Goal: Transaction & Acquisition: Purchase product/service

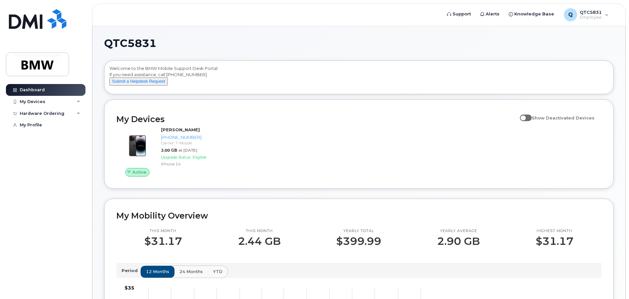
click at [525, 117] on input "Show Deactivated Devices" at bounding box center [522, 114] width 5 height 5
click at [531, 121] on span at bounding box center [526, 118] width 12 height 7
click at [525, 117] on input "Show Deactivated Devices" at bounding box center [522, 114] width 5 height 5
checkbox input "false"
click at [63, 102] on div "My Devices" at bounding box center [46, 102] width 80 height 12
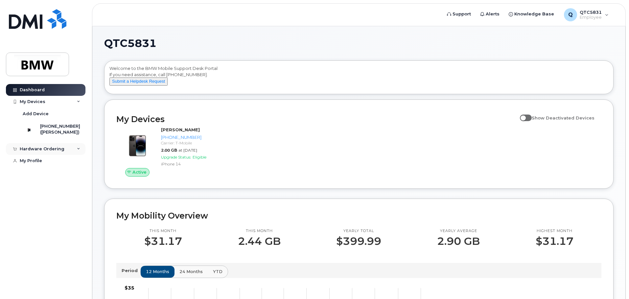
click at [73, 155] on div "Hardware Ordering" at bounding box center [46, 149] width 80 height 12
click at [32, 177] on div "New Order" at bounding box center [35, 174] width 25 height 6
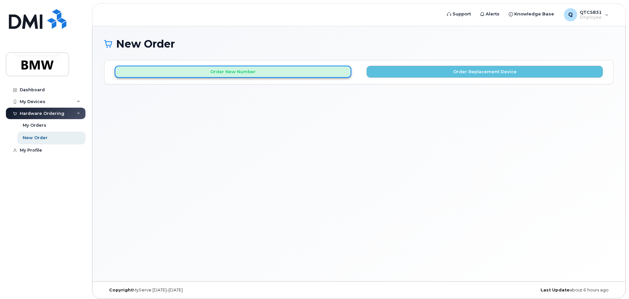
click at [277, 72] on button "Order New Number" at bounding box center [233, 72] width 237 height 12
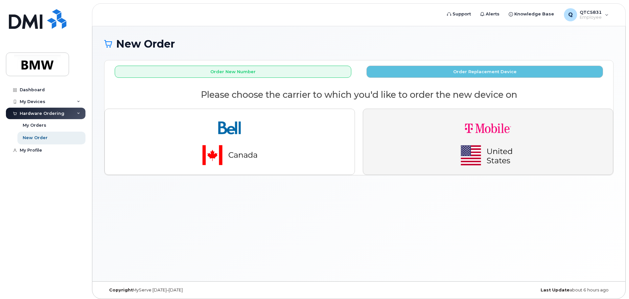
click at [484, 151] on img "button" at bounding box center [488, 141] width 92 height 55
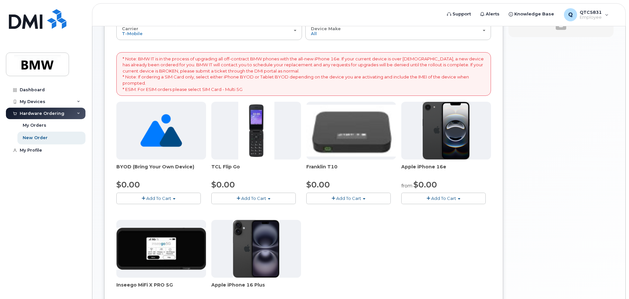
scroll to position [88, 0]
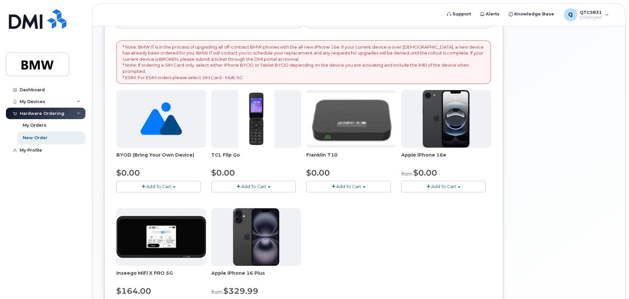
click at [422, 186] on button "Add To Cart" at bounding box center [443, 187] width 84 height 12
click at [428, 198] on link "$0.00 - 30 Month Activation (128GB)" at bounding box center [450, 199] width 95 height 8
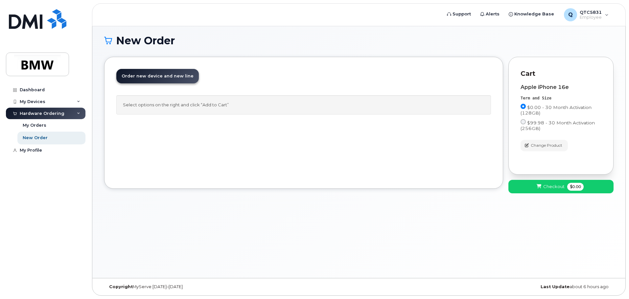
click at [171, 105] on div "Select options on the right and click “Add to Cart”" at bounding box center [303, 104] width 375 height 19
click at [523, 105] on input "$0.00 - 30 Month Activation (128GB)" at bounding box center [523, 106] width 5 height 5
click at [557, 187] on span "Checkout" at bounding box center [553, 187] width 21 height 6
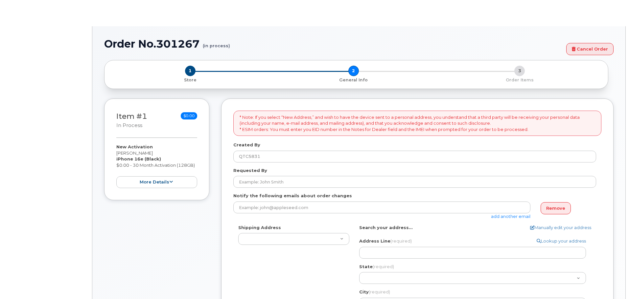
select select
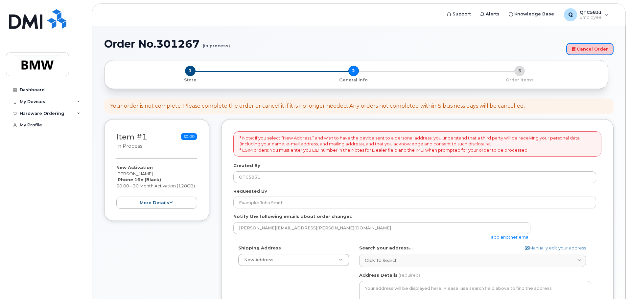
drag, startPoint x: 585, startPoint y: 51, endPoint x: 355, endPoint y: 23, distance: 232.5
click at [585, 51] on link "Cancel Order" at bounding box center [589, 49] width 47 height 12
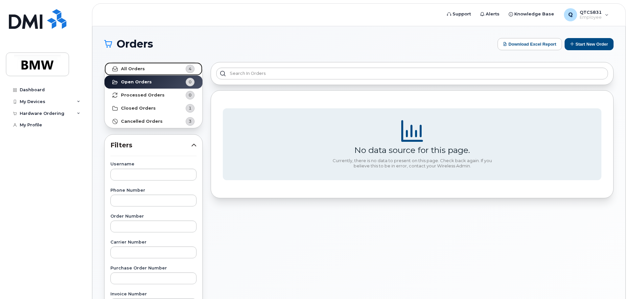
click at [133, 69] on strong "All Orders" at bounding box center [133, 68] width 24 height 5
